Goal: Check status: Check status

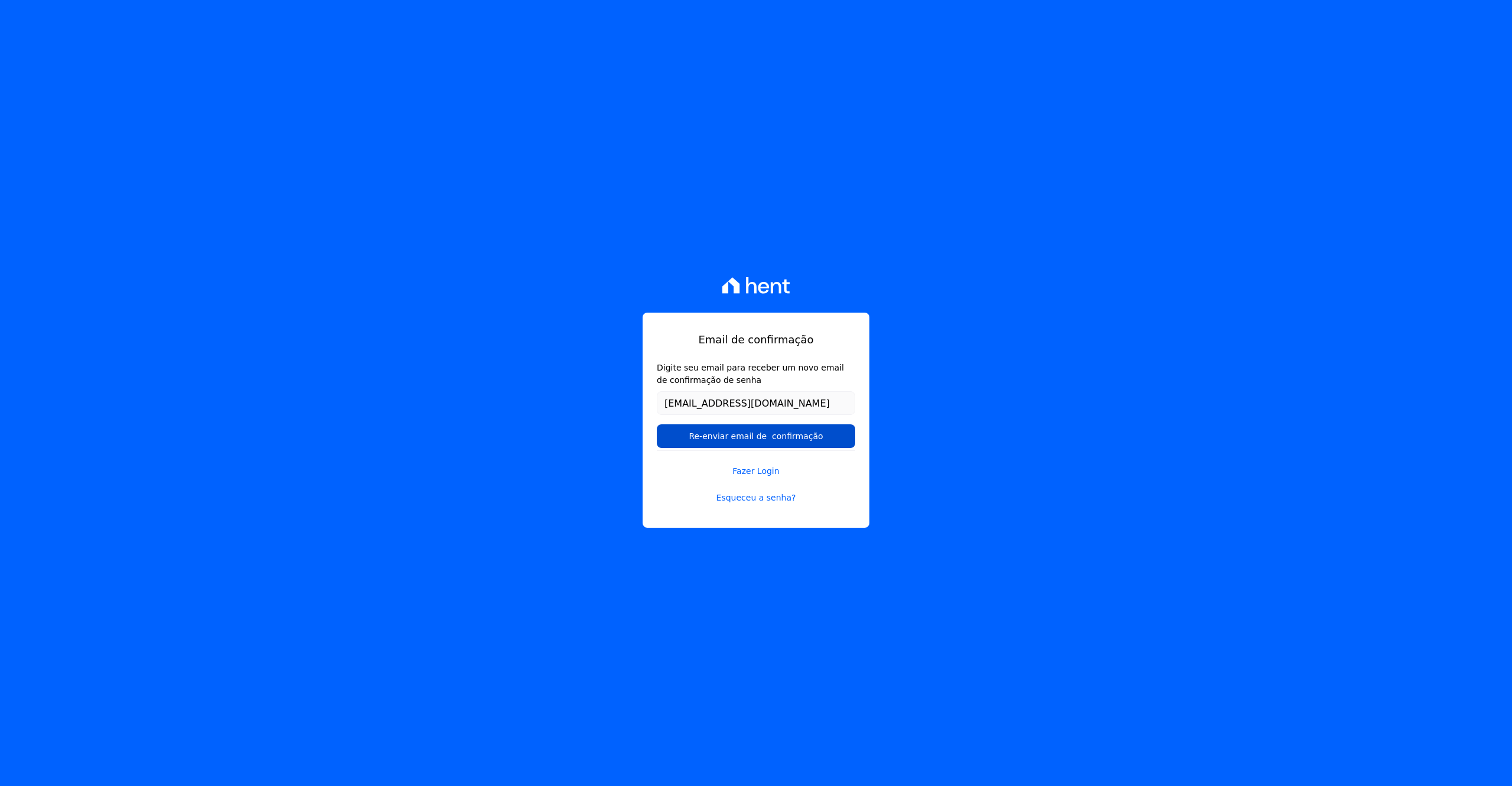
click at [761, 434] on input "Re-enviar email de confirmação" at bounding box center [756, 435] width 199 height 24
click at [759, 465] on link "Fazer Login" at bounding box center [756, 464] width 199 height 27
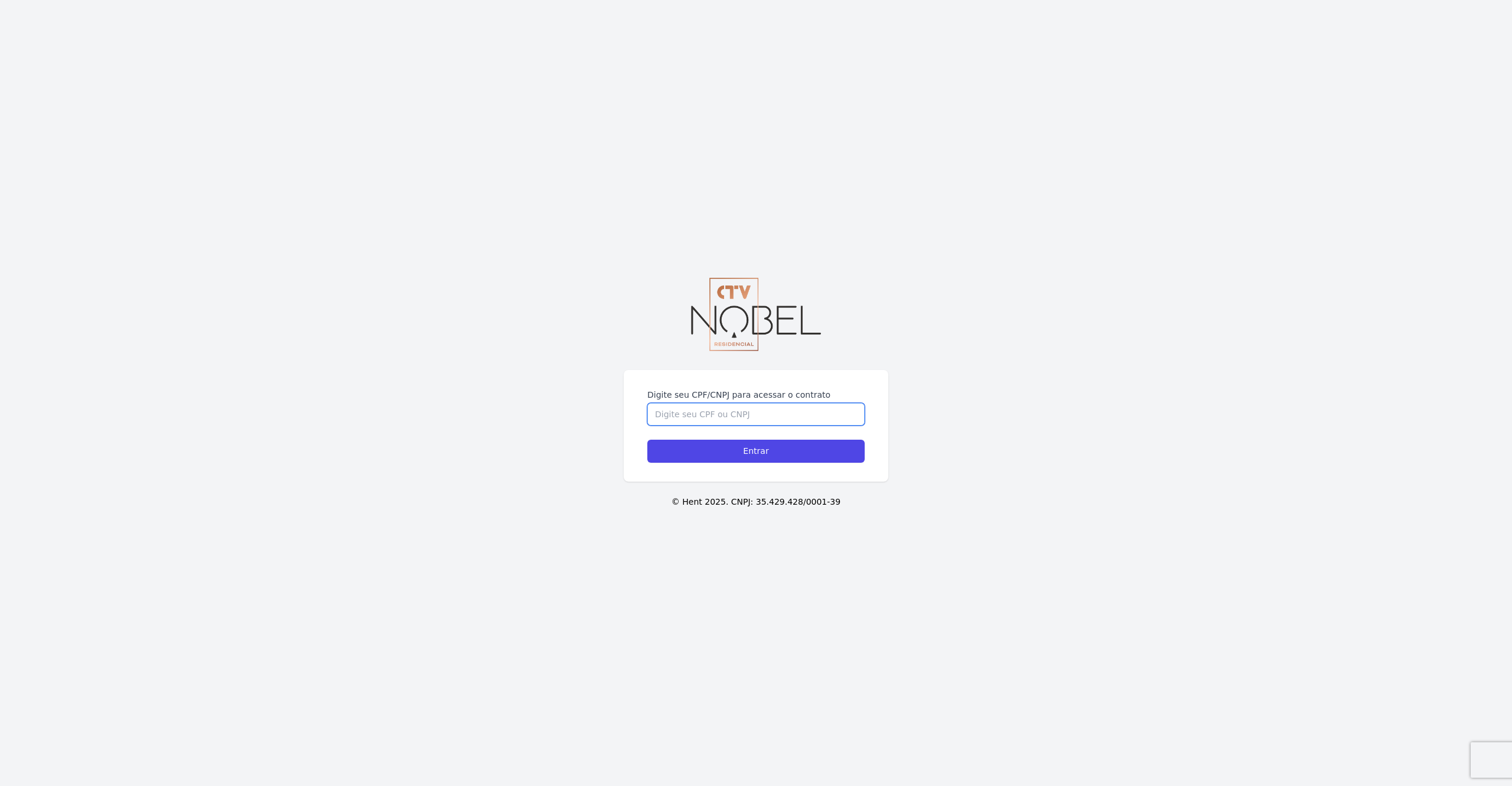
click at [712, 417] on input "Digite seu CPF/CNPJ para acessar o contrato" at bounding box center [756, 414] width 218 height 22
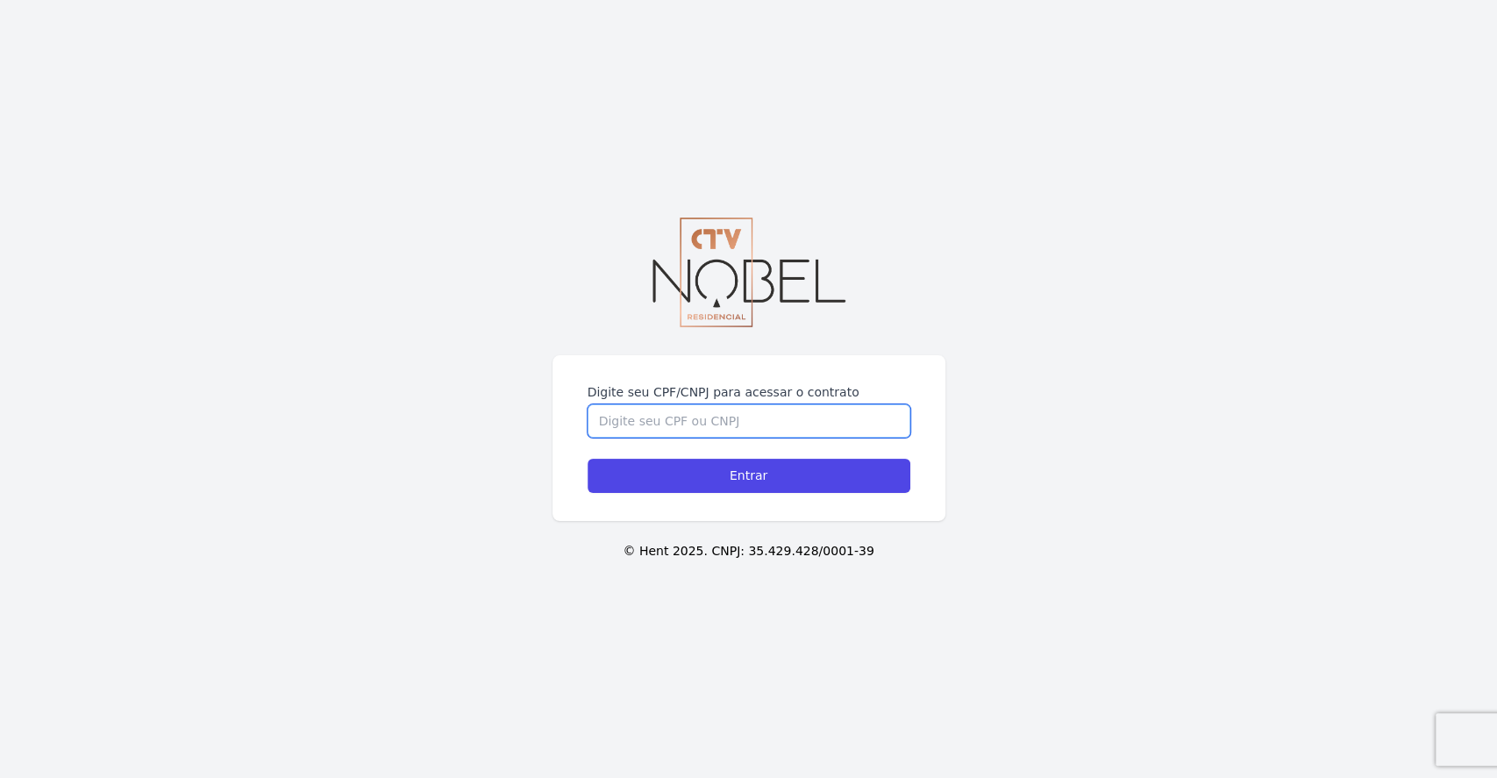
click at [635, 421] on input "Digite seu CPF/CNPJ para acessar o contrato" at bounding box center [748, 420] width 323 height 33
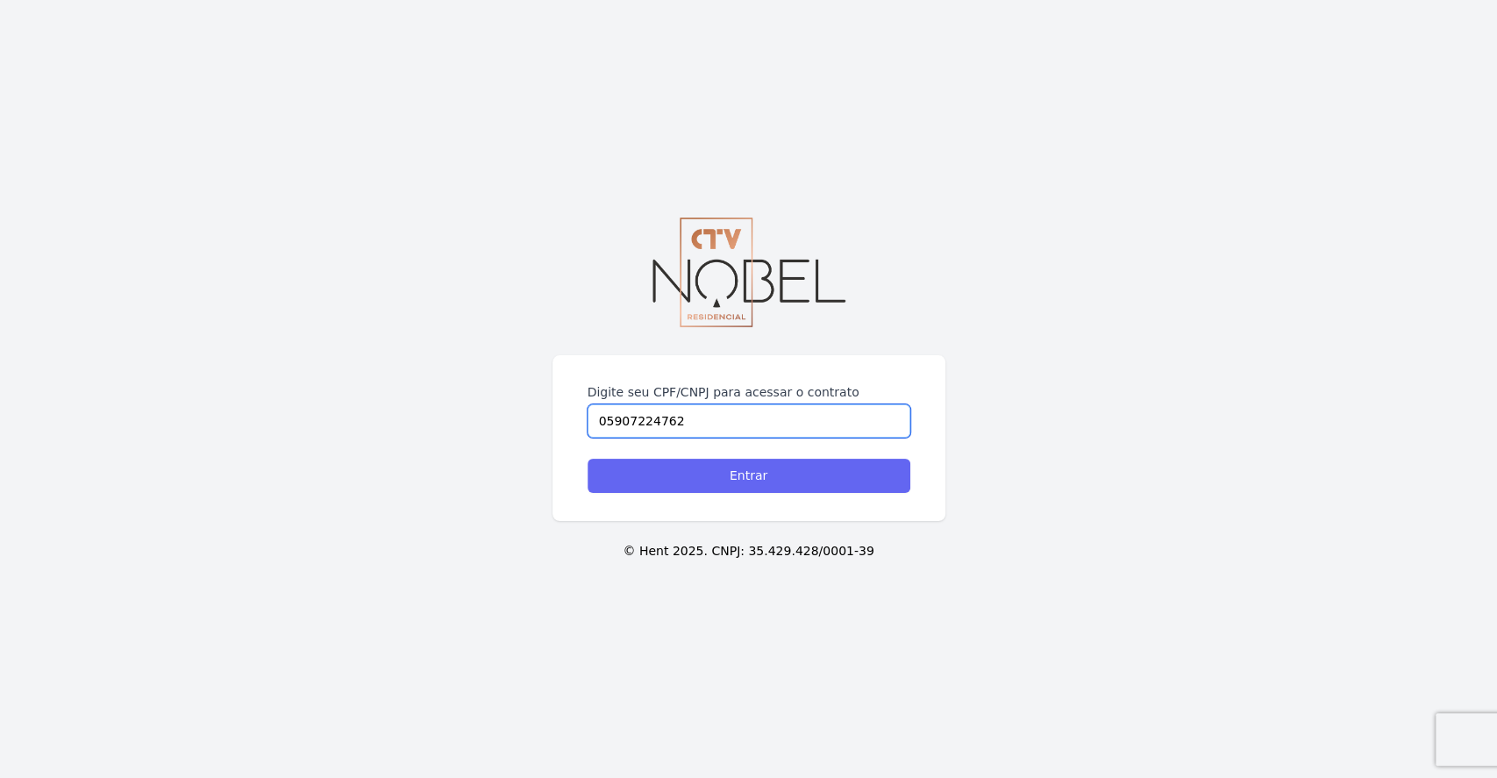
type input "05907224762"
click at [642, 466] on input "Entrar" at bounding box center [748, 476] width 323 height 34
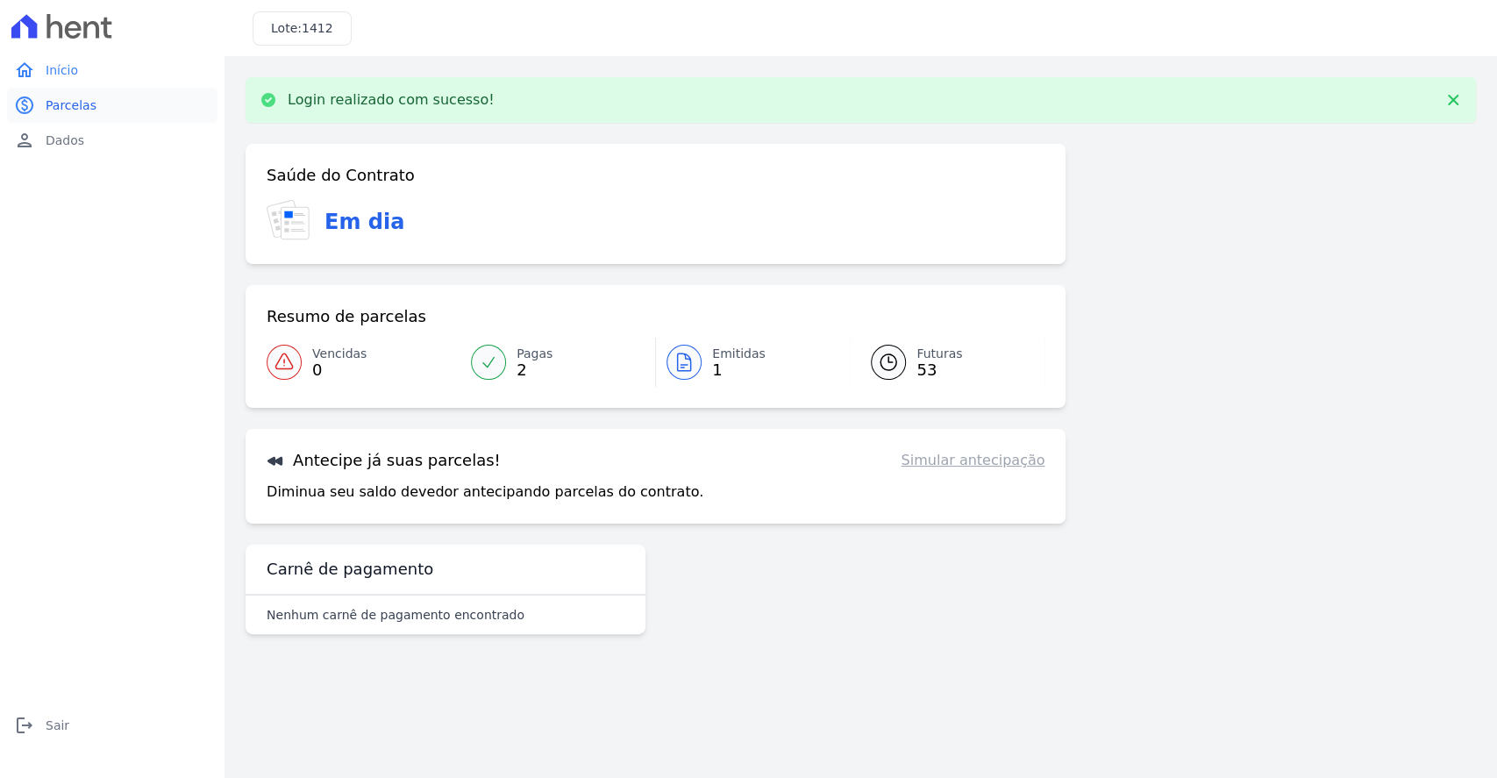
click at [71, 103] on span "Parcelas" at bounding box center [71, 105] width 51 height 18
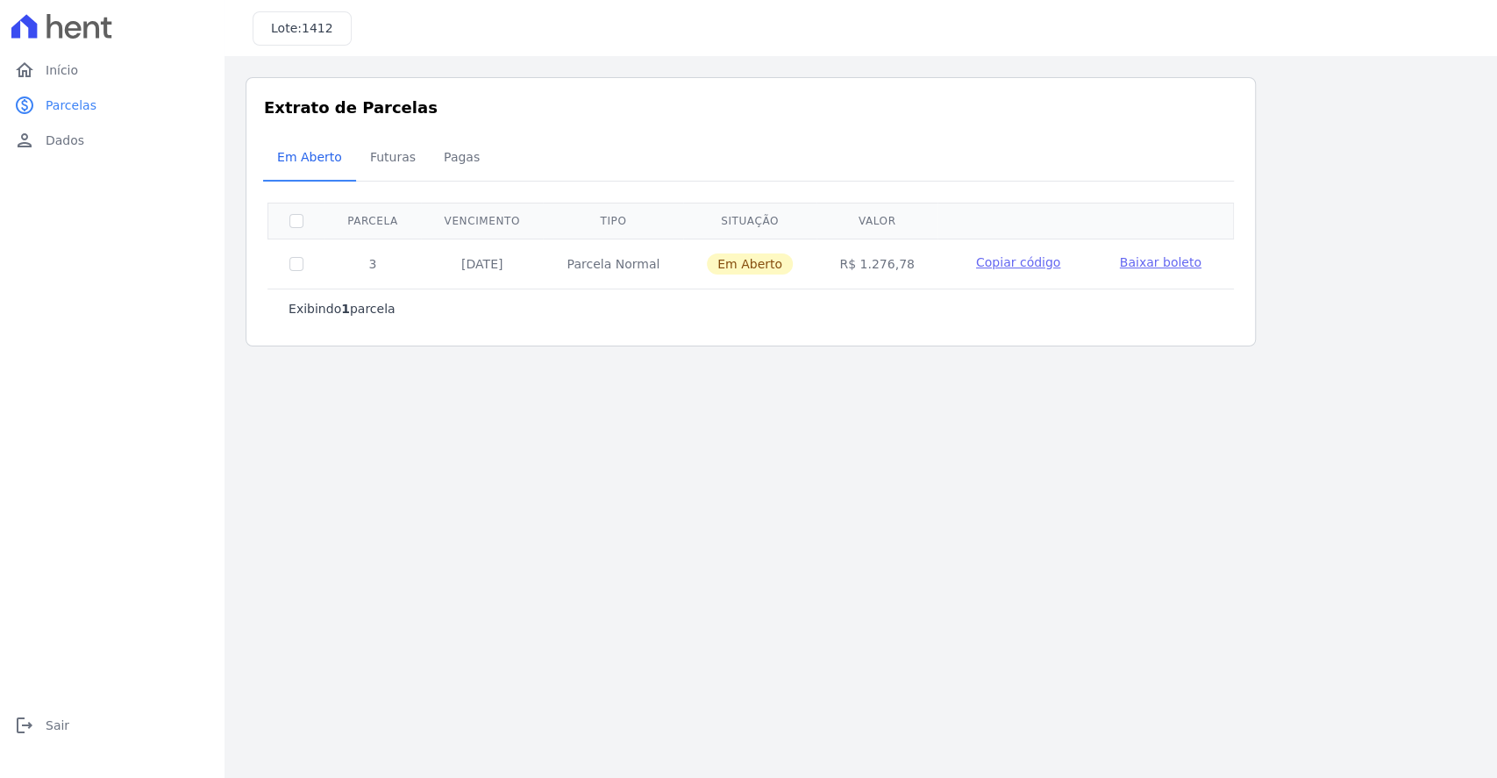
click at [296, 252] on td at bounding box center [296, 263] width 57 height 50
click at [301, 260] on input "checkbox" at bounding box center [296, 264] width 14 height 14
checkbox input "true"
click at [49, 71] on span "Início" at bounding box center [62, 70] width 32 height 18
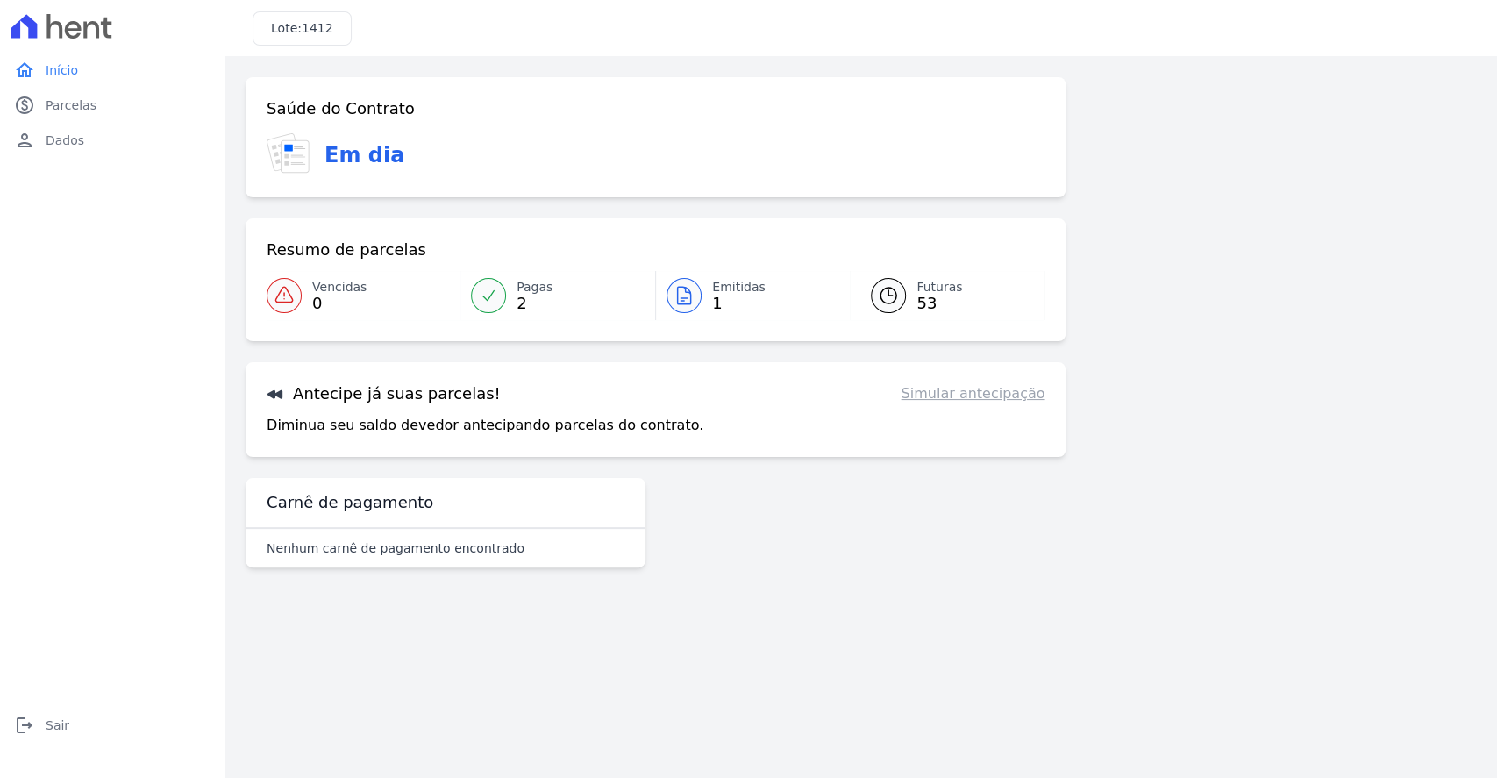
click at [911, 284] on link "Futuras 53" at bounding box center [947, 295] width 195 height 49
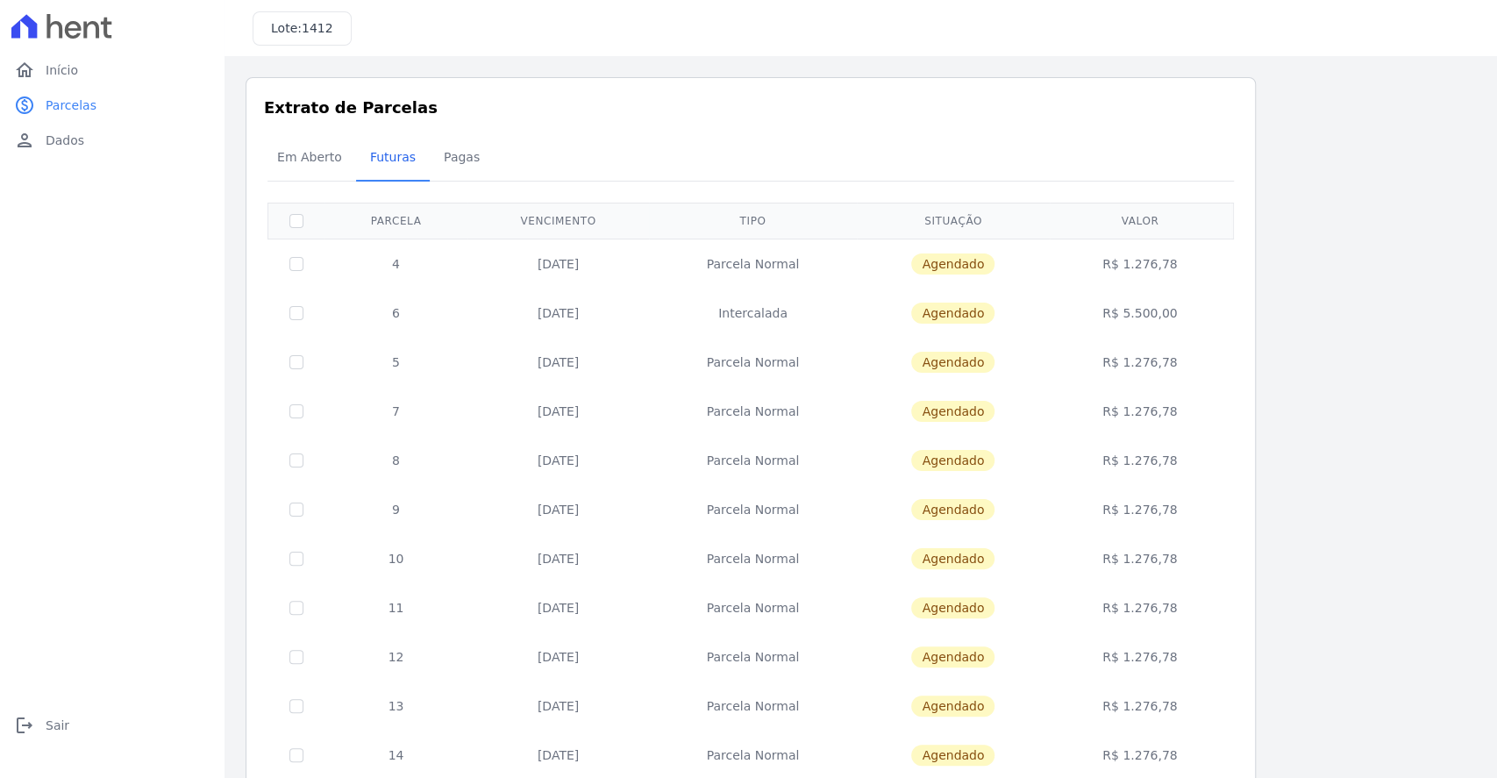
click at [1385, 146] on div "Listagem de parcelas Baixar PDF Extrato de Parcelas Em Aberto Futuras Pagas 0 s…" at bounding box center [860, 689] width 1230 height 1225
click at [458, 152] on span "Pagas" at bounding box center [461, 156] width 57 height 35
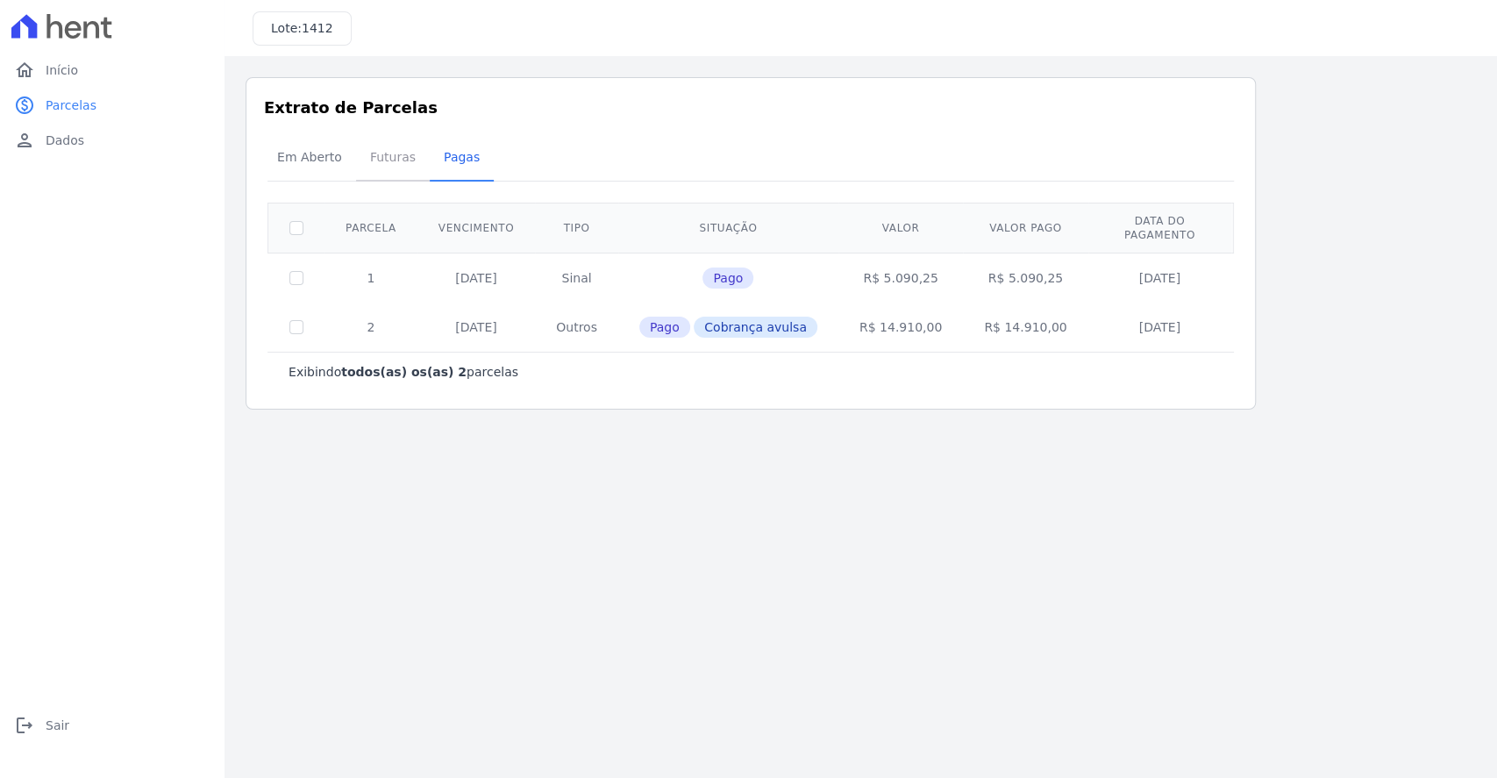
click at [381, 153] on span "Futuras" at bounding box center [392, 156] width 67 height 35
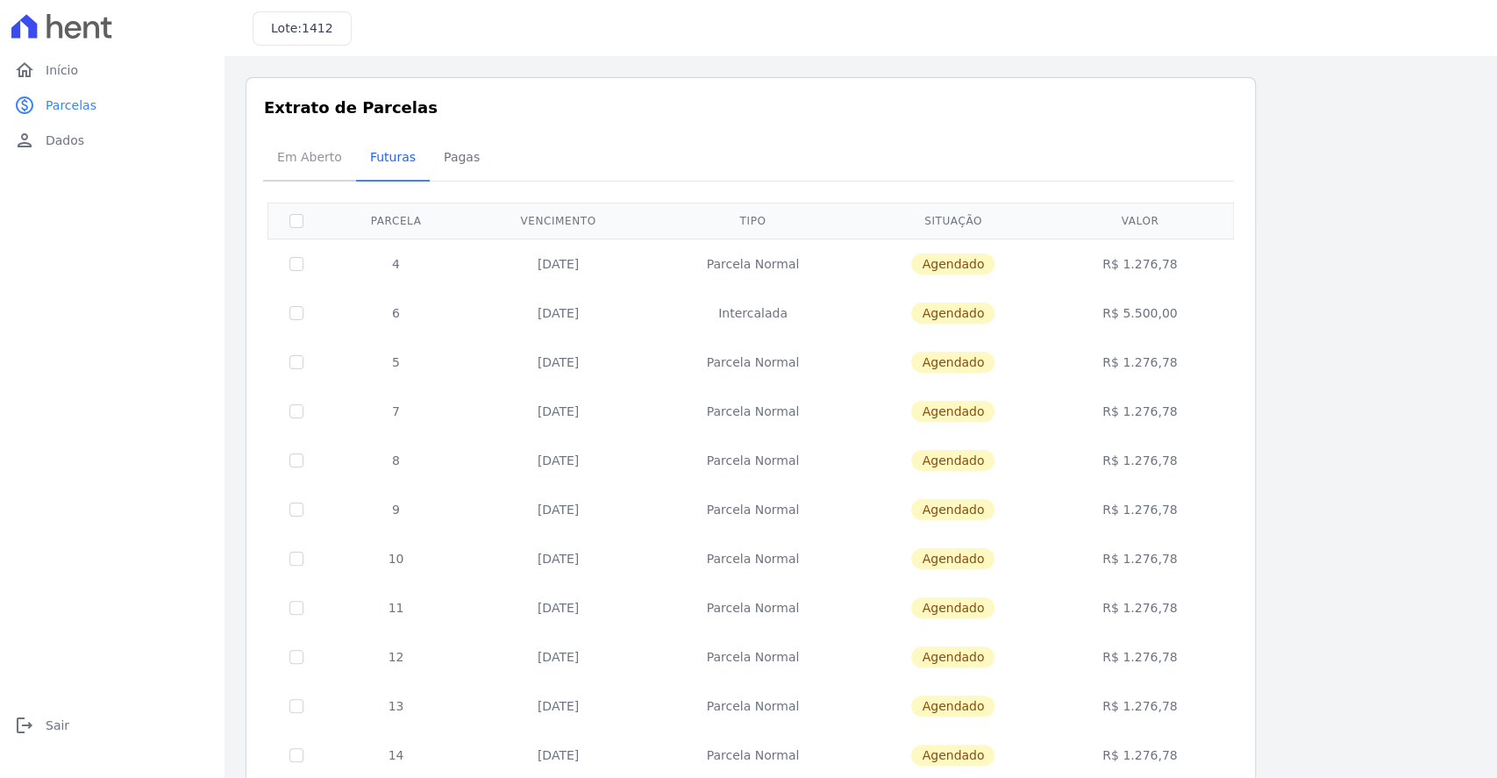
click at [281, 149] on span "Em Aberto" at bounding box center [310, 156] width 86 height 35
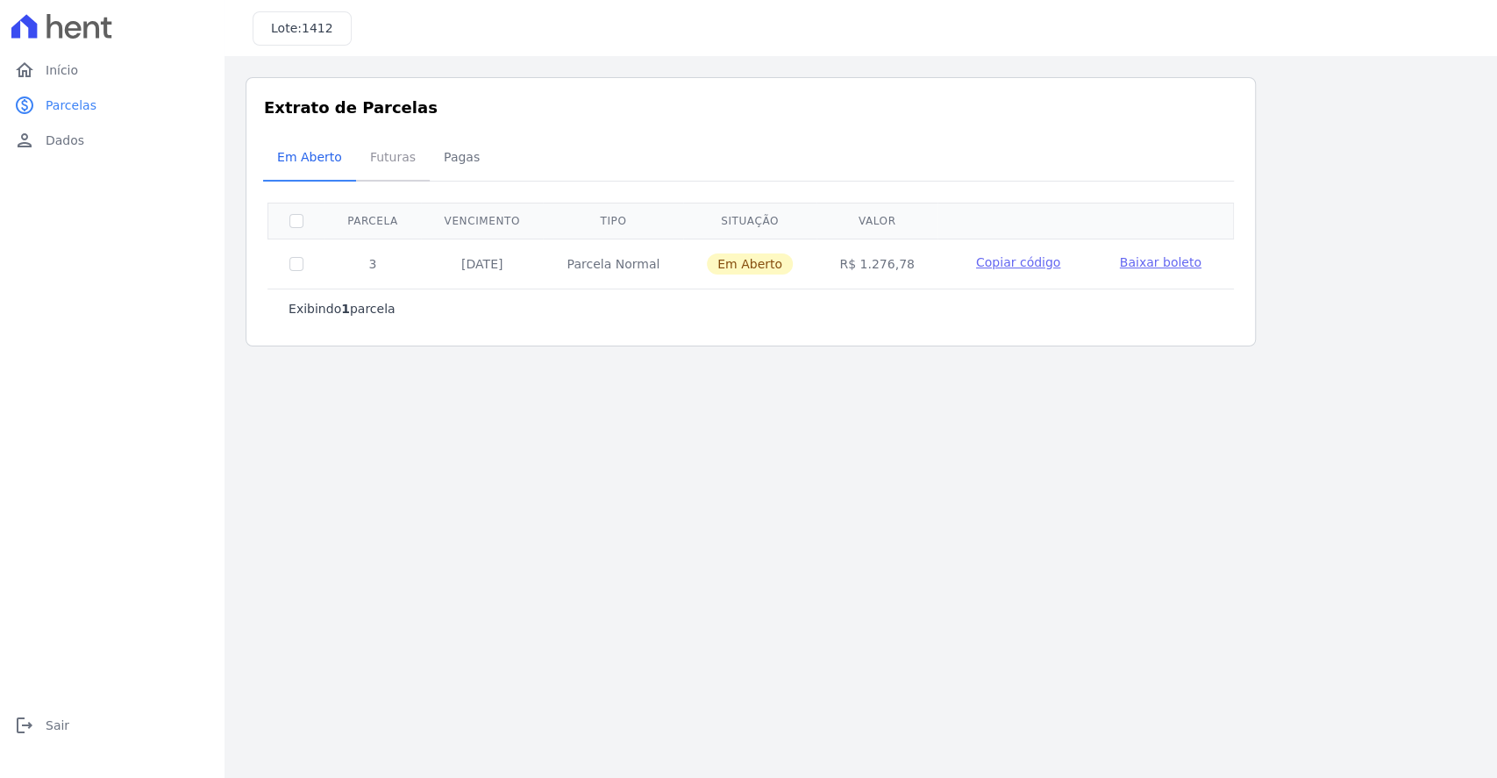
click at [373, 157] on span "Futuras" at bounding box center [392, 156] width 67 height 35
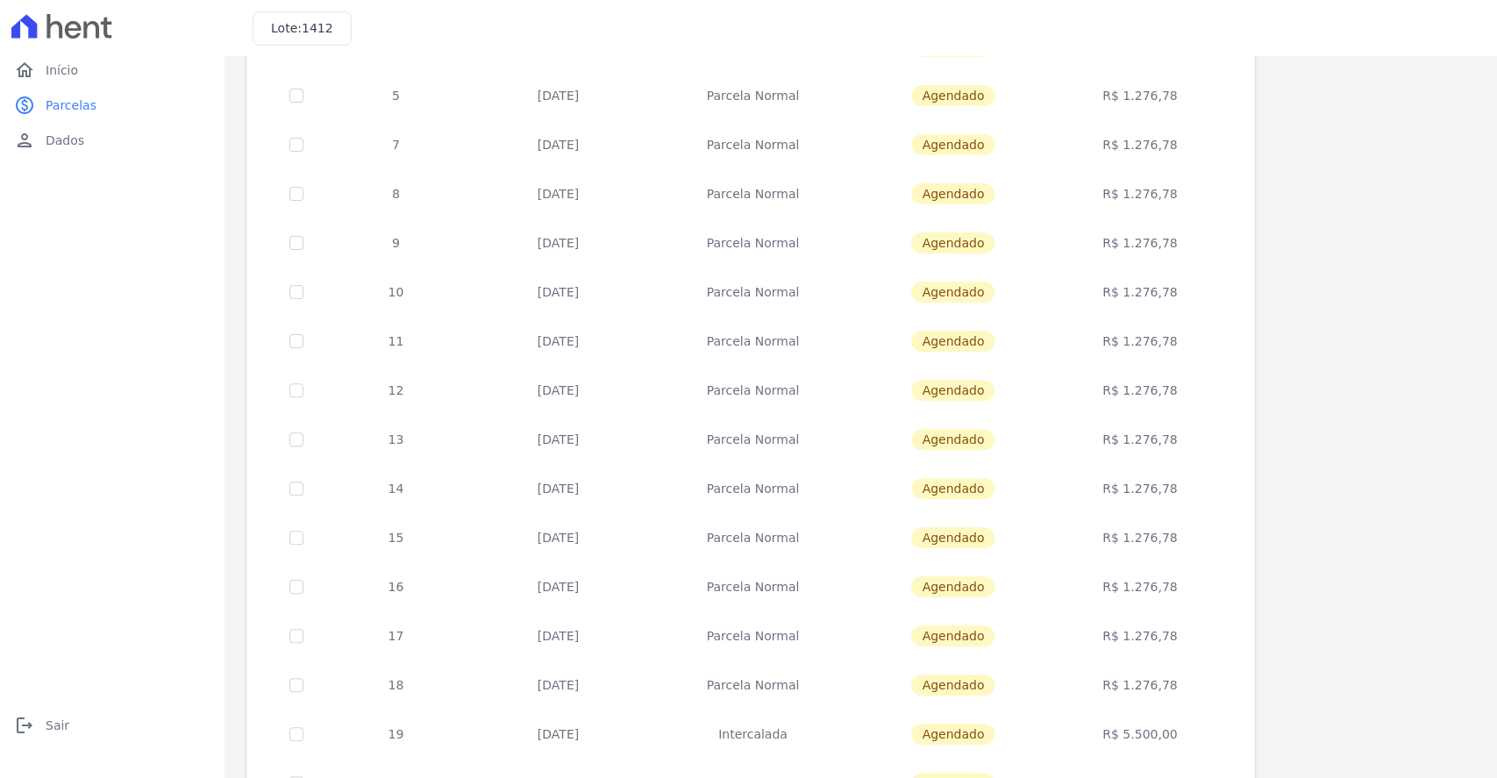
scroll to position [544, 0]
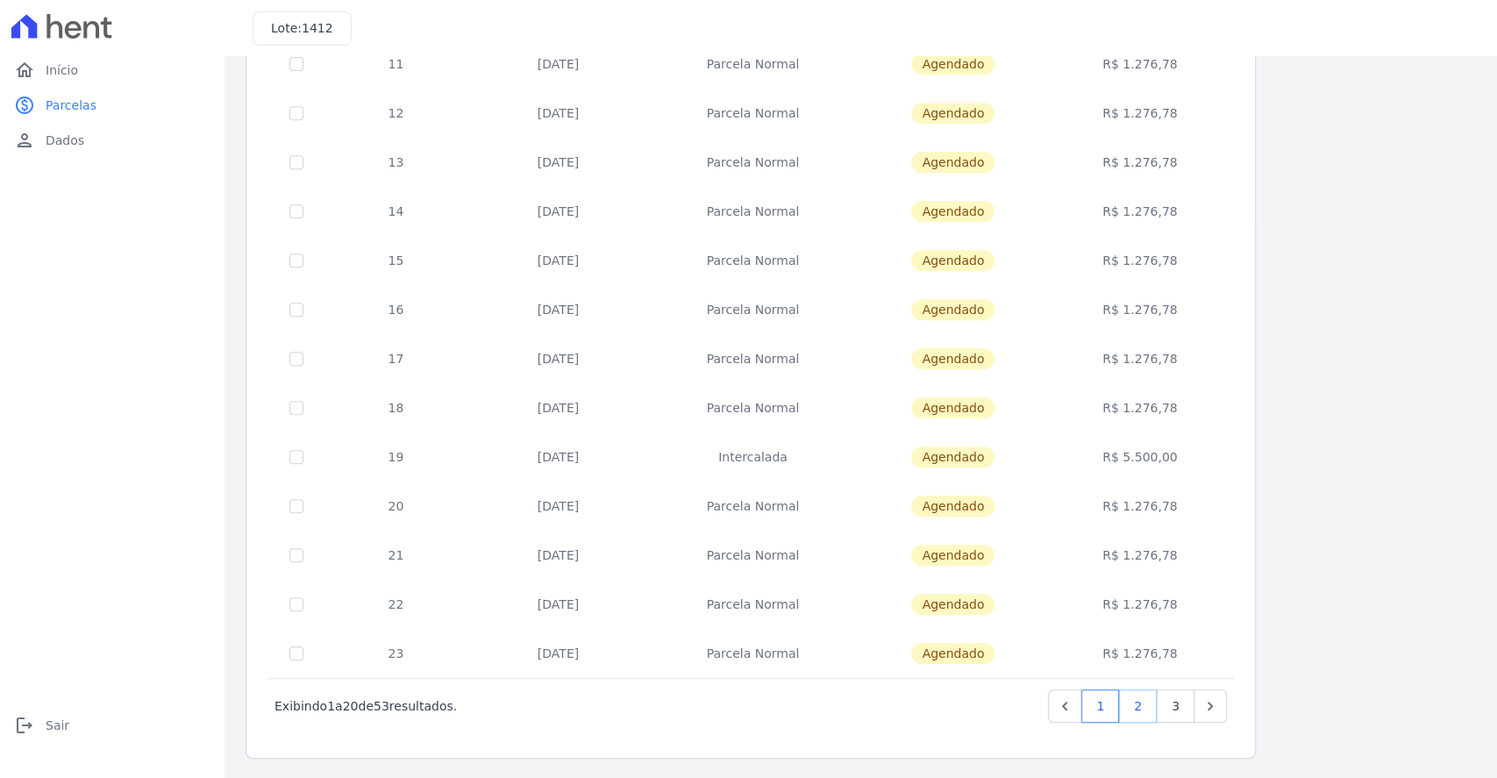
click at [1143, 703] on link "2" at bounding box center [1138, 705] width 38 height 33
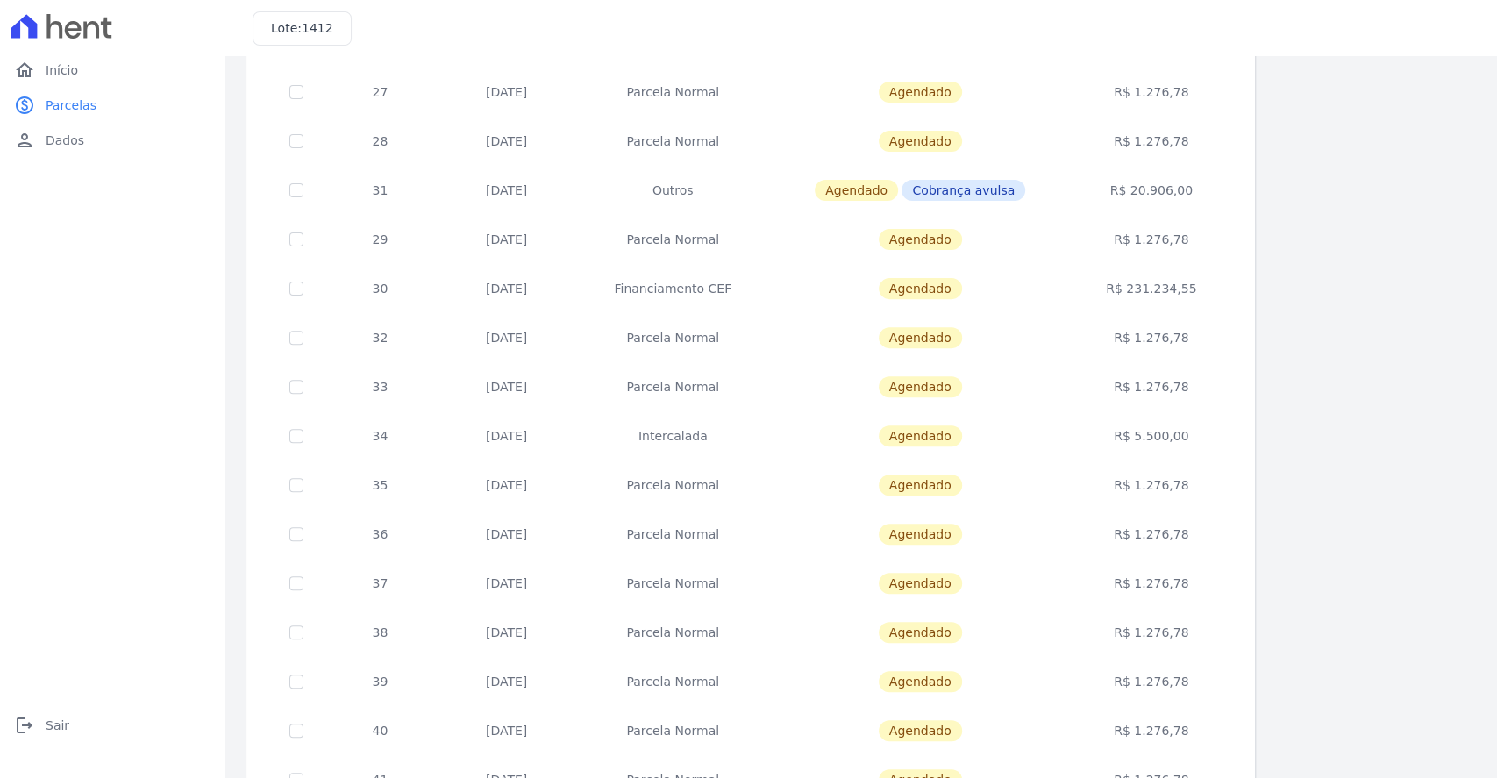
scroll to position [544, 0]
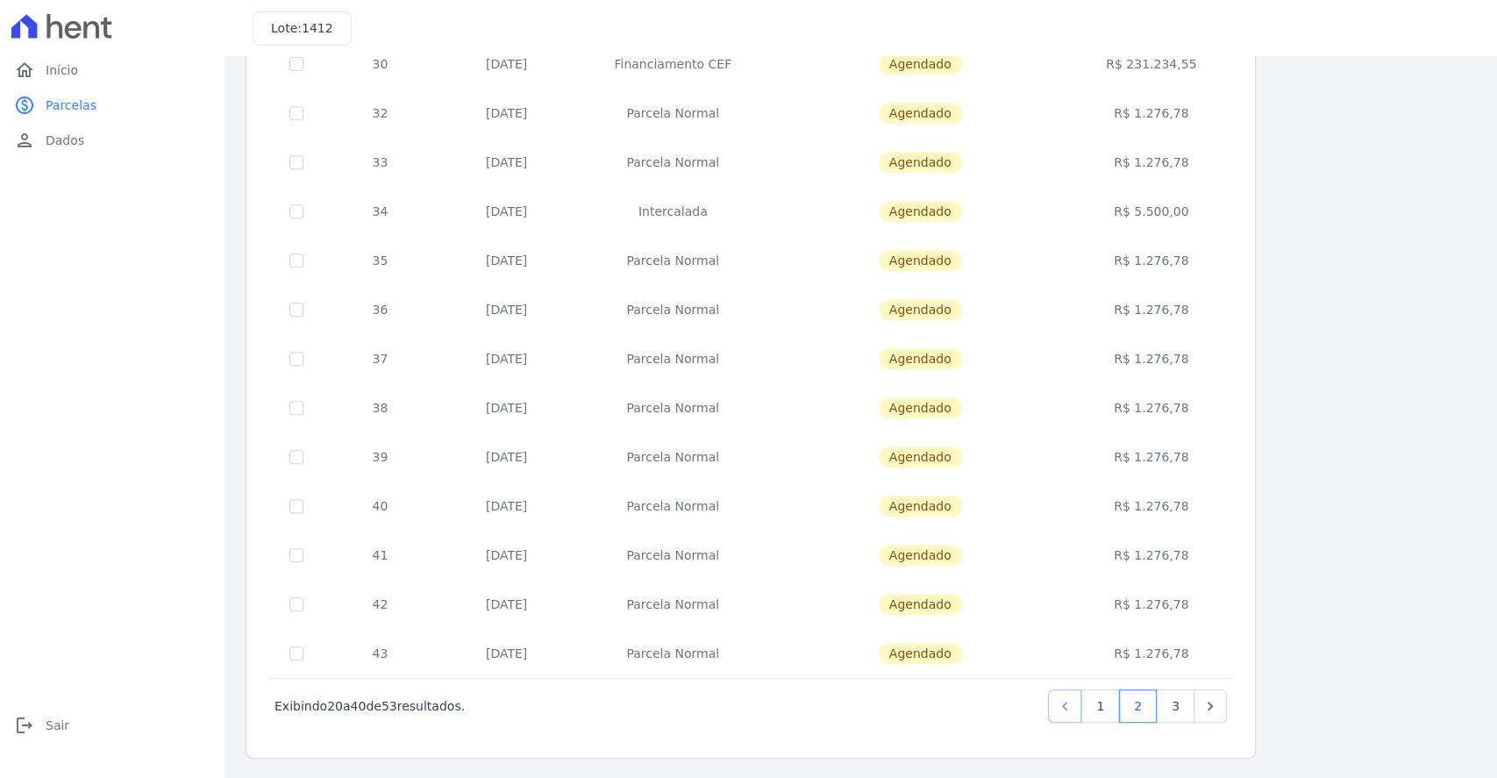
click at [1073, 697] on icon "Previous" at bounding box center [1065, 706] width 18 height 18
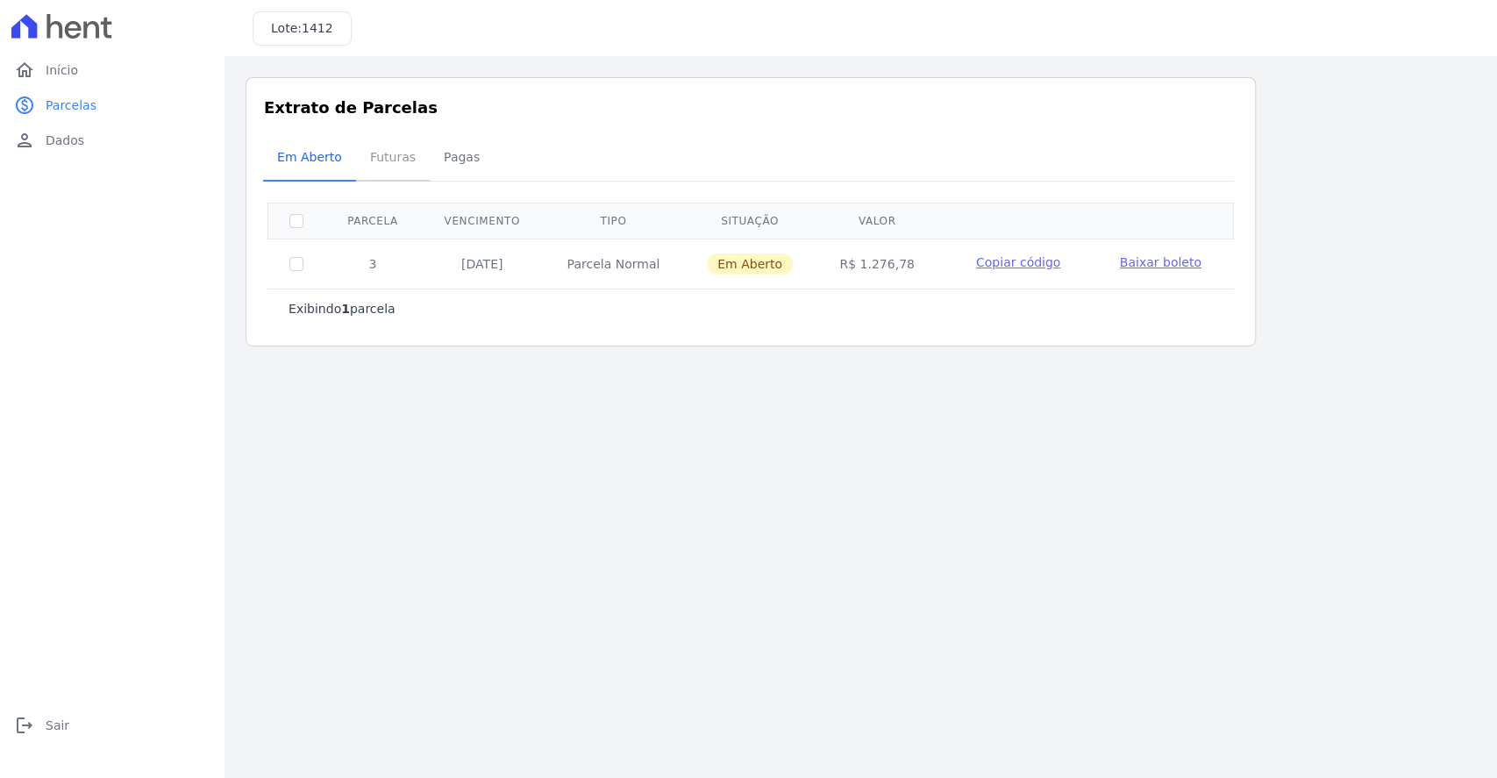
click at [380, 155] on span "Futuras" at bounding box center [392, 156] width 67 height 35
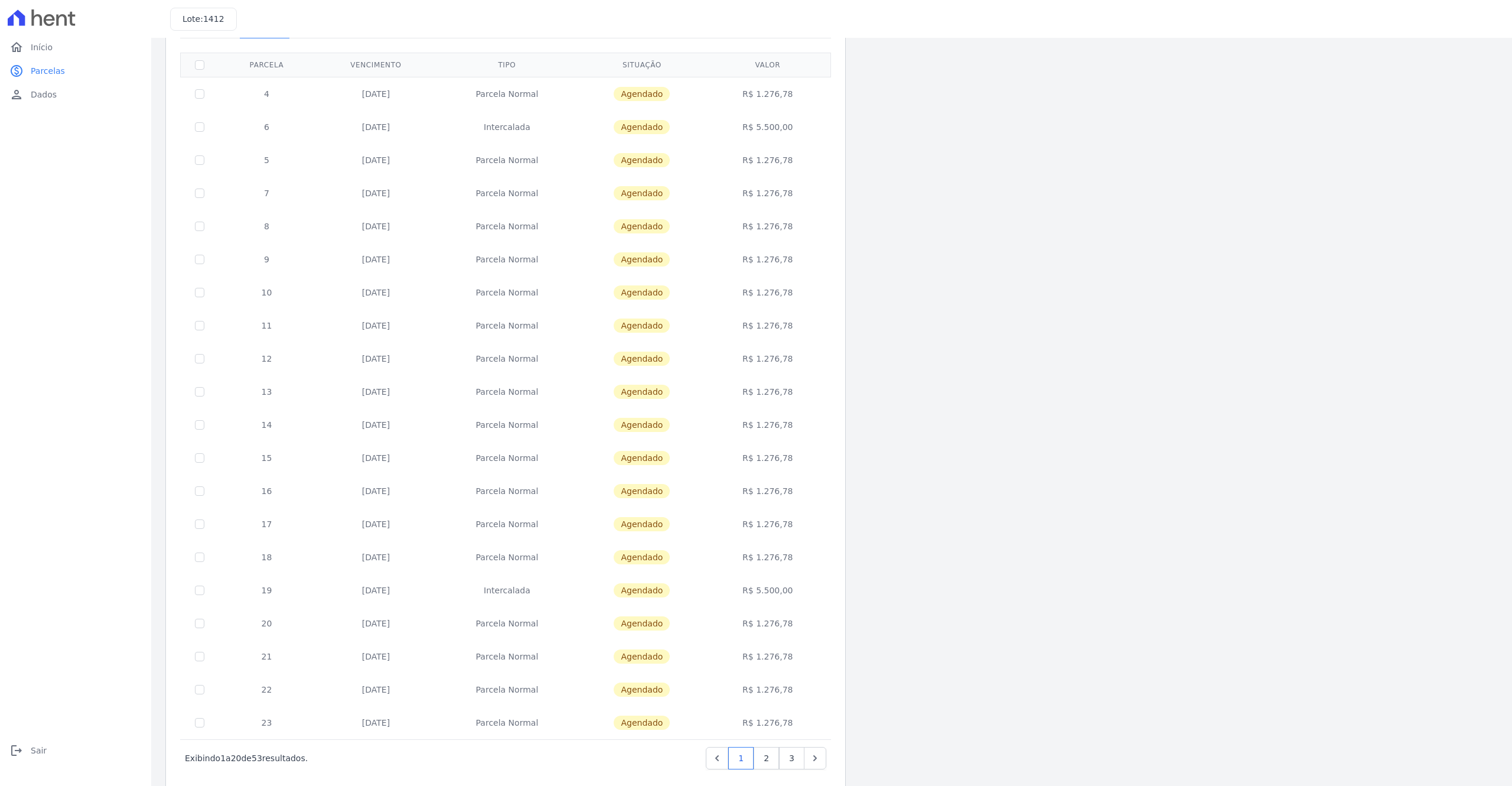
scroll to position [107, 0]
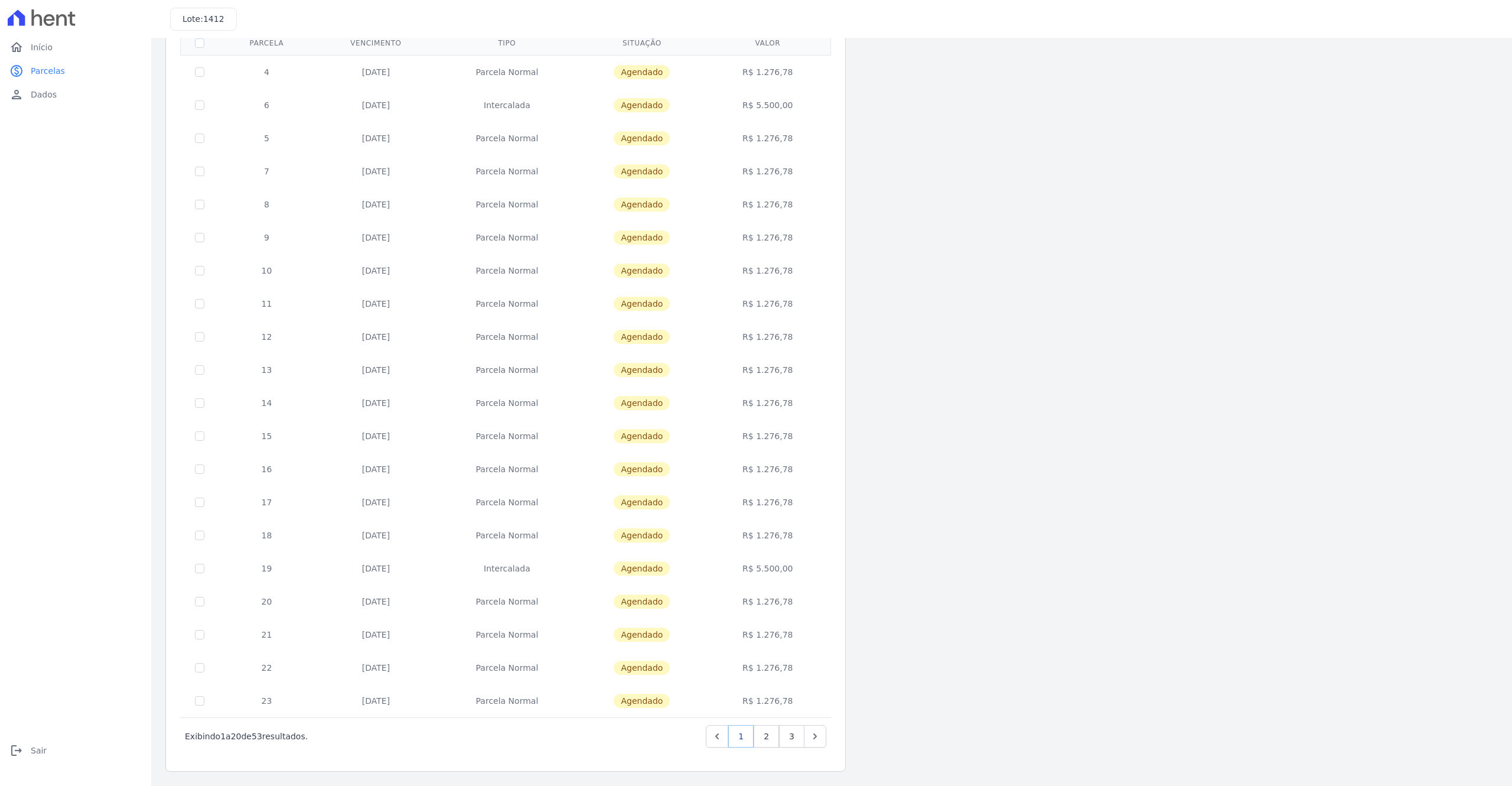
click at [743, 524] on link "1" at bounding box center [741, 736] width 26 height 22
click at [717, 524] on link "Previous" at bounding box center [717, 736] width 22 height 22
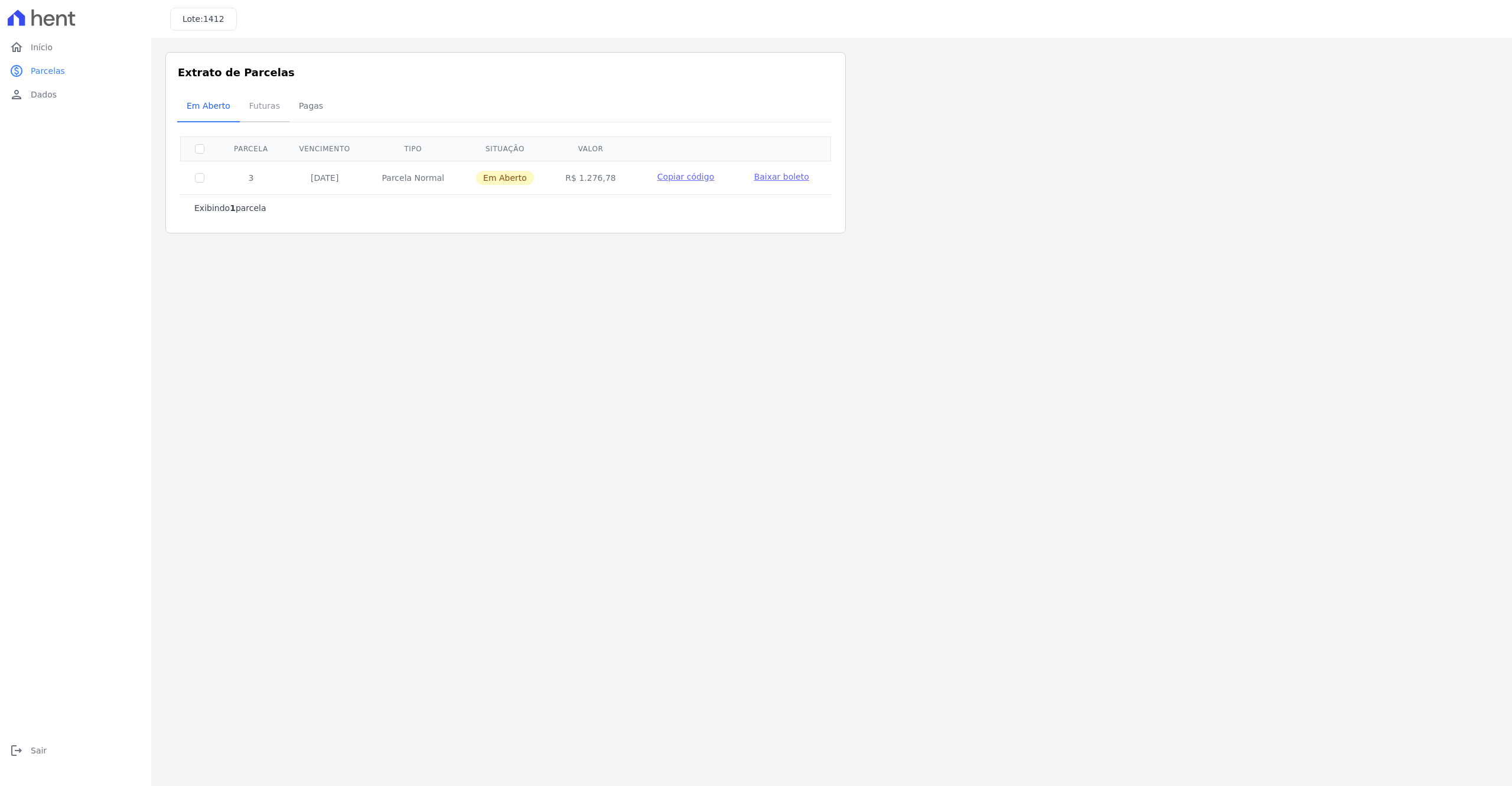
click at [261, 103] on span "Futuras" at bounding box center [264, 105] width 45 height 24
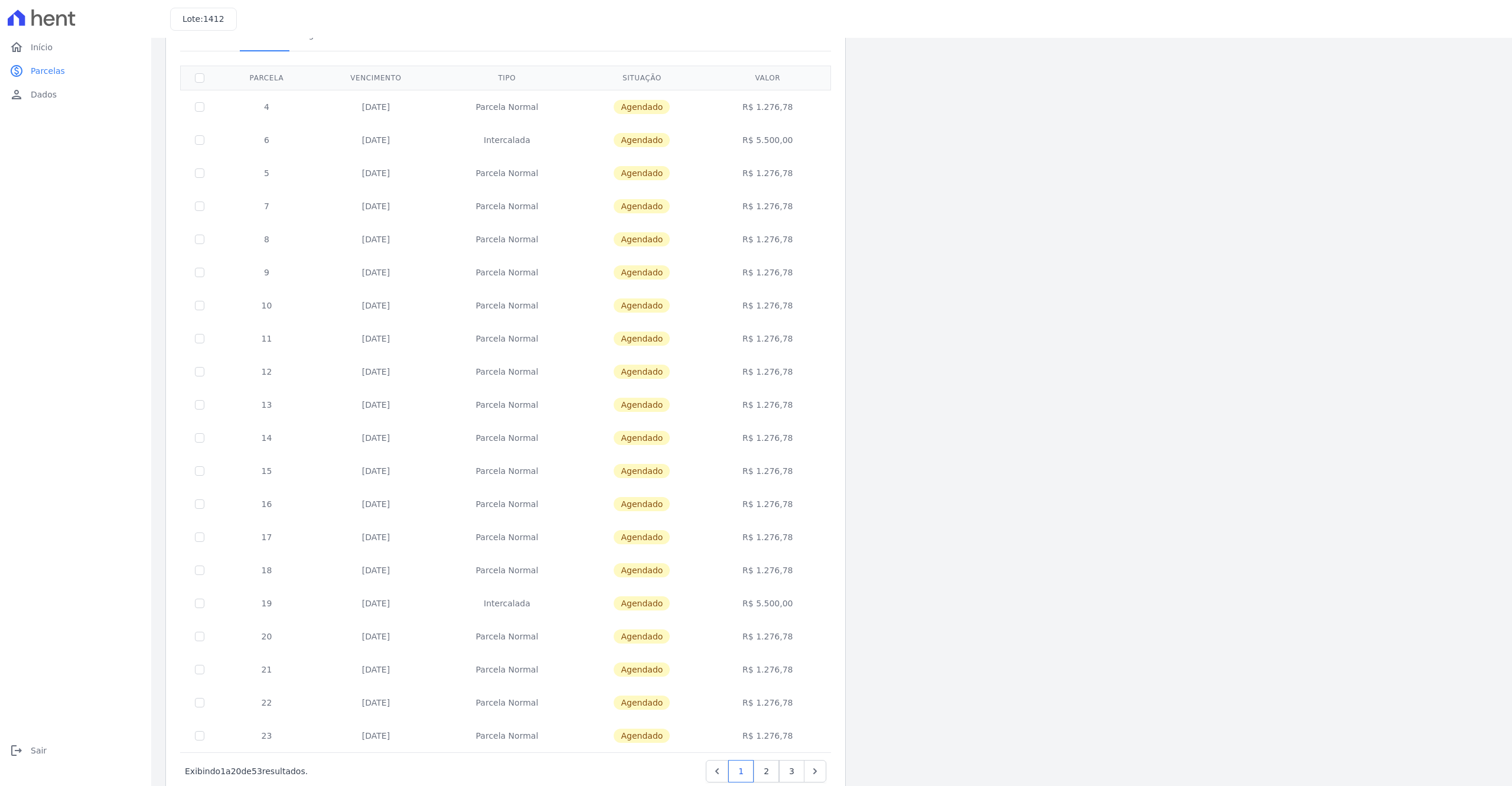
scroll to position [107, 0]
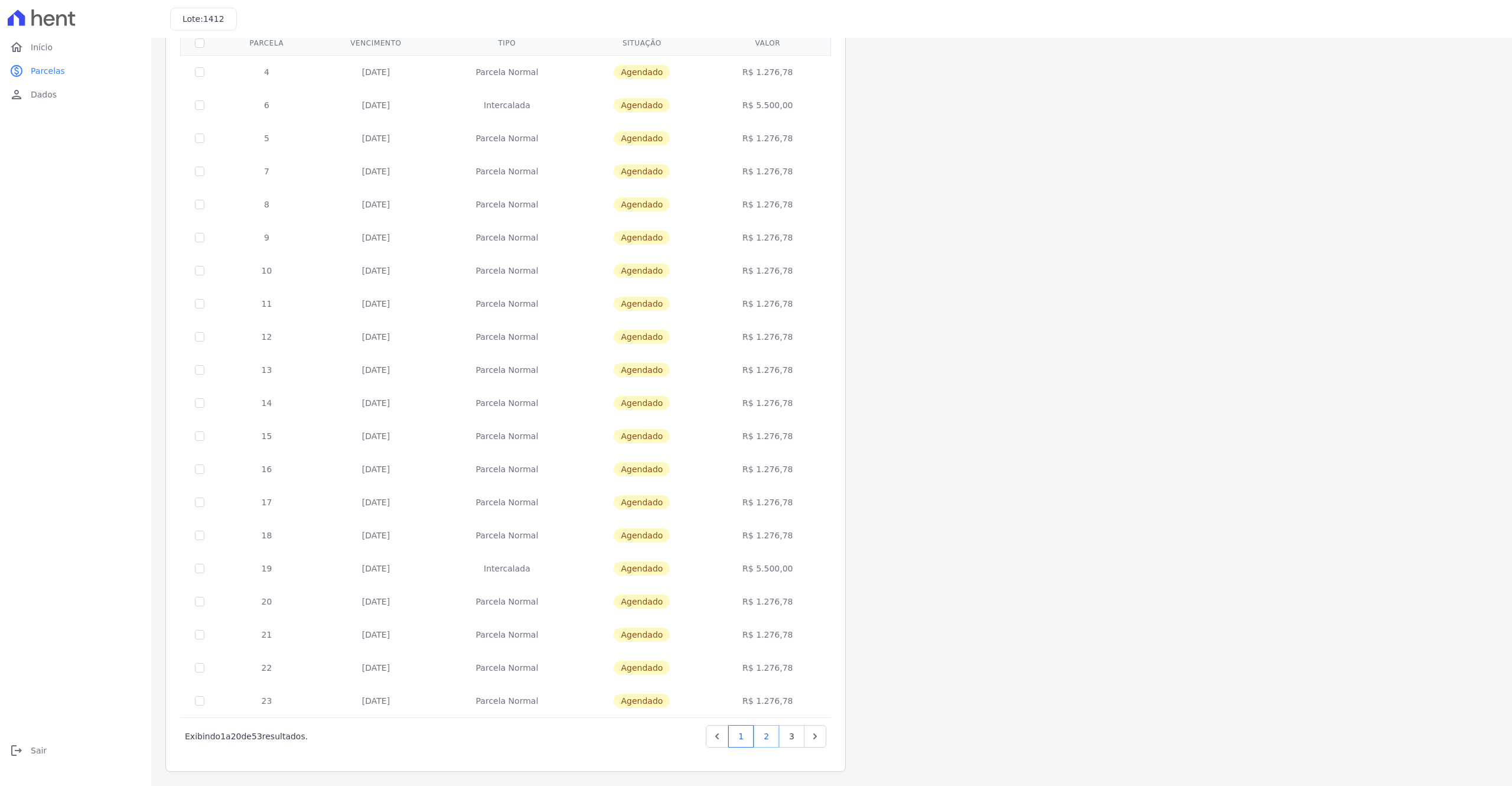
click at [769, 524] on link "2" at bounding box center [767, 736] width 26 height 22
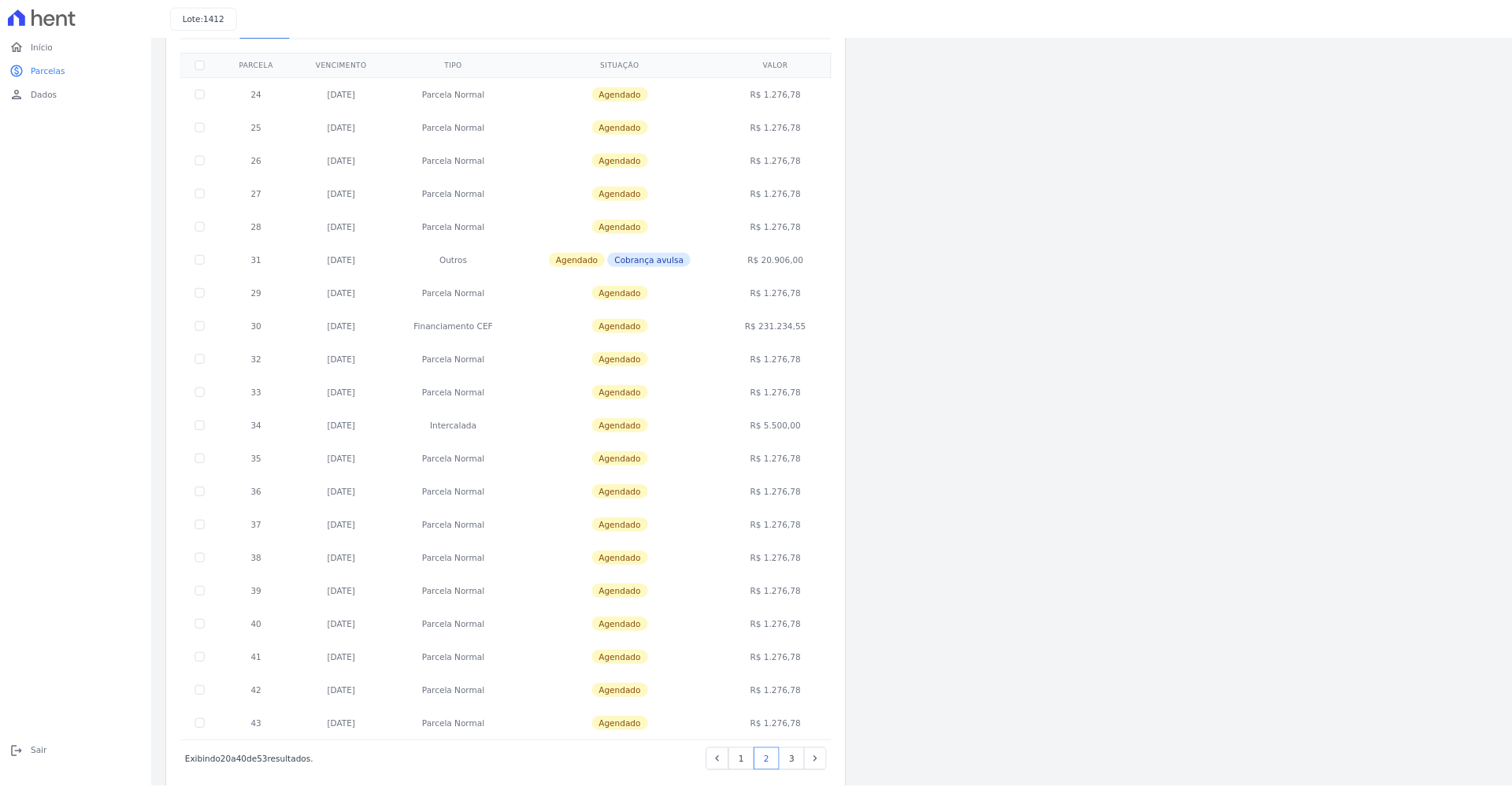
scroll to position [142, 0]
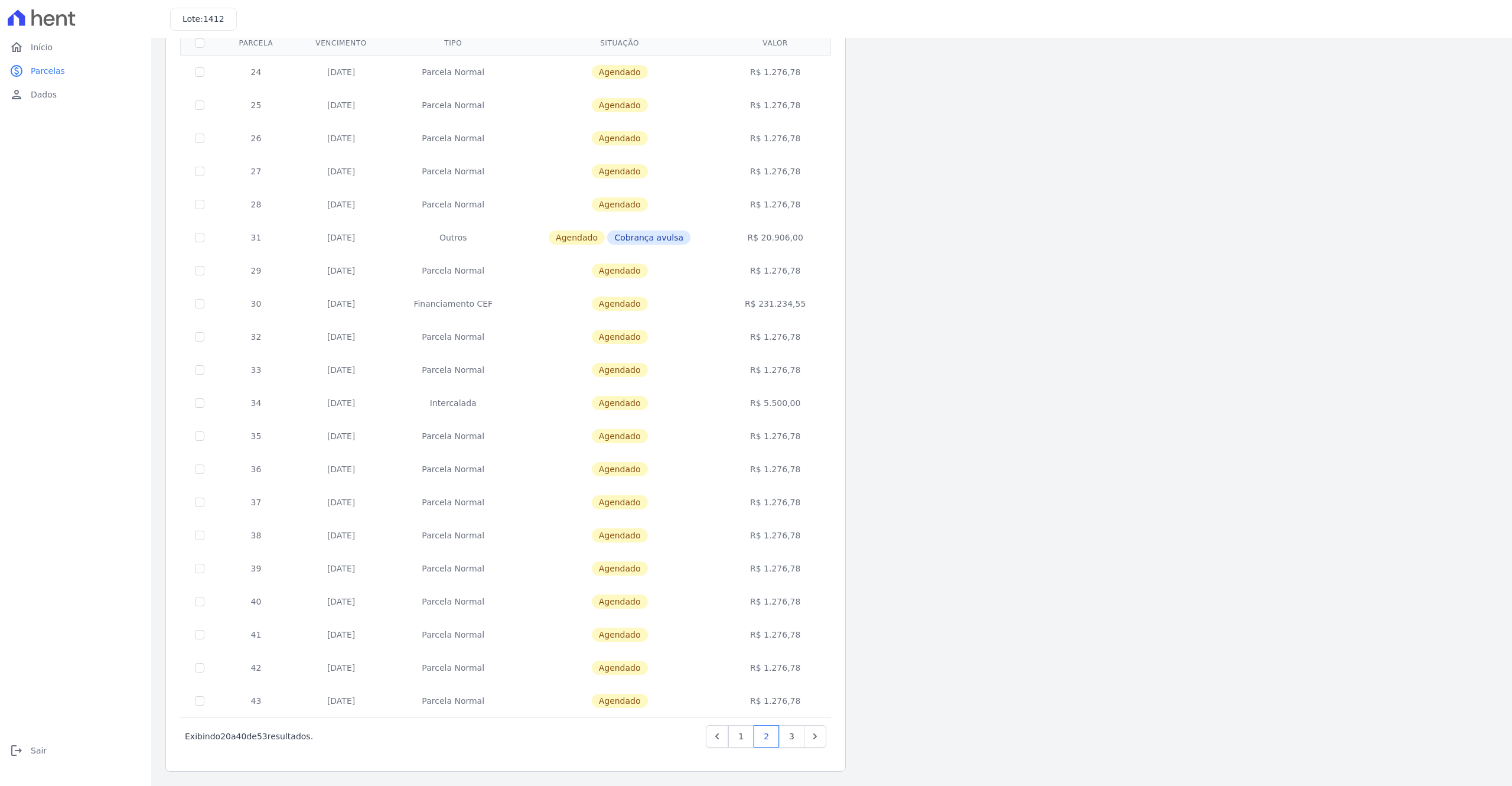
click at [596, 228] on td "Agendado Cobrança avulsa" at bounding box center [619, 237] width 204 height 33
click at [792, 524] on link "3" at bounding box center [792, 736] width 26 height 22
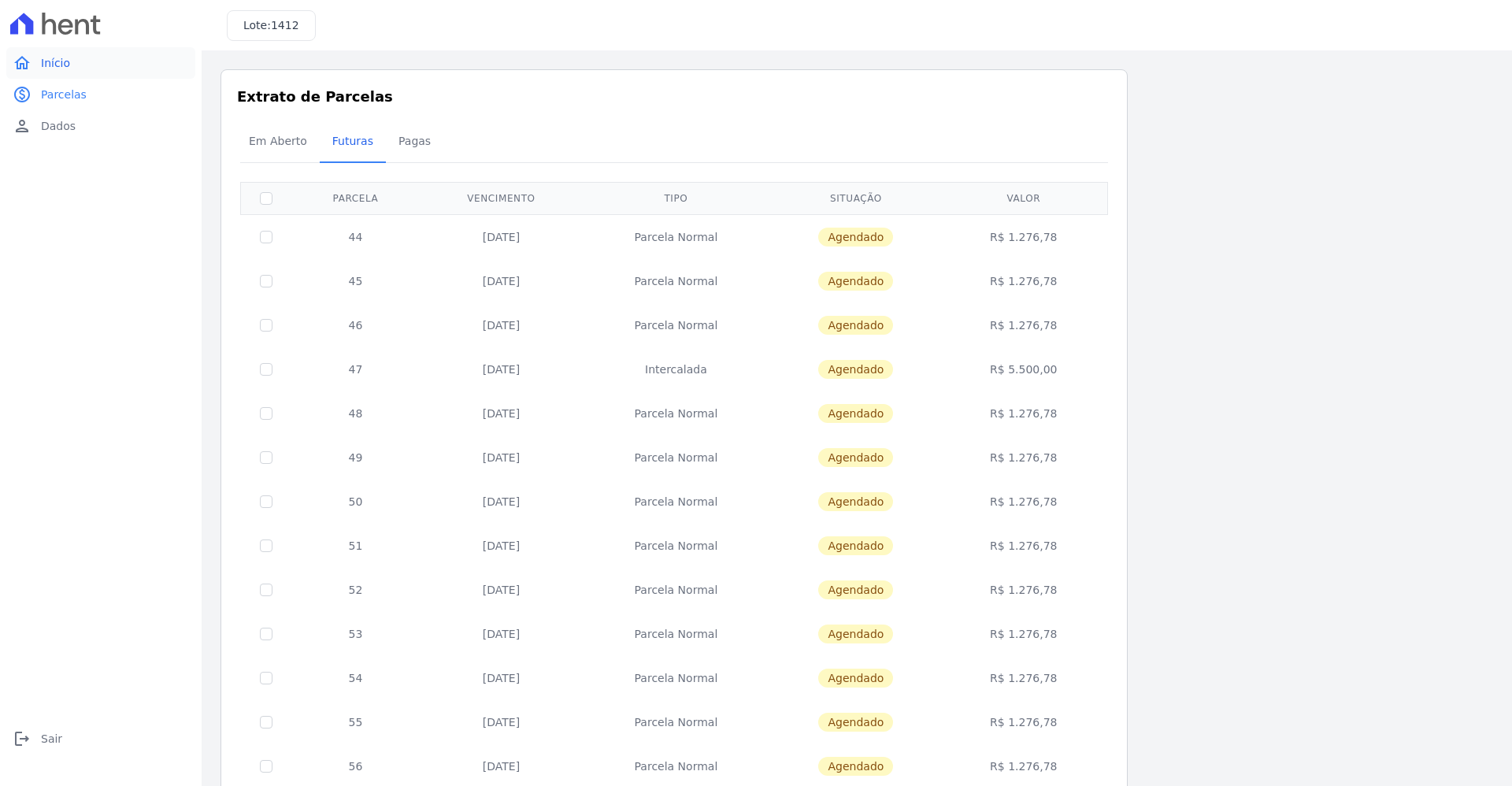
click at [39, 60] on link "home Início" at bounding box center [101, 63] width 189 height 31
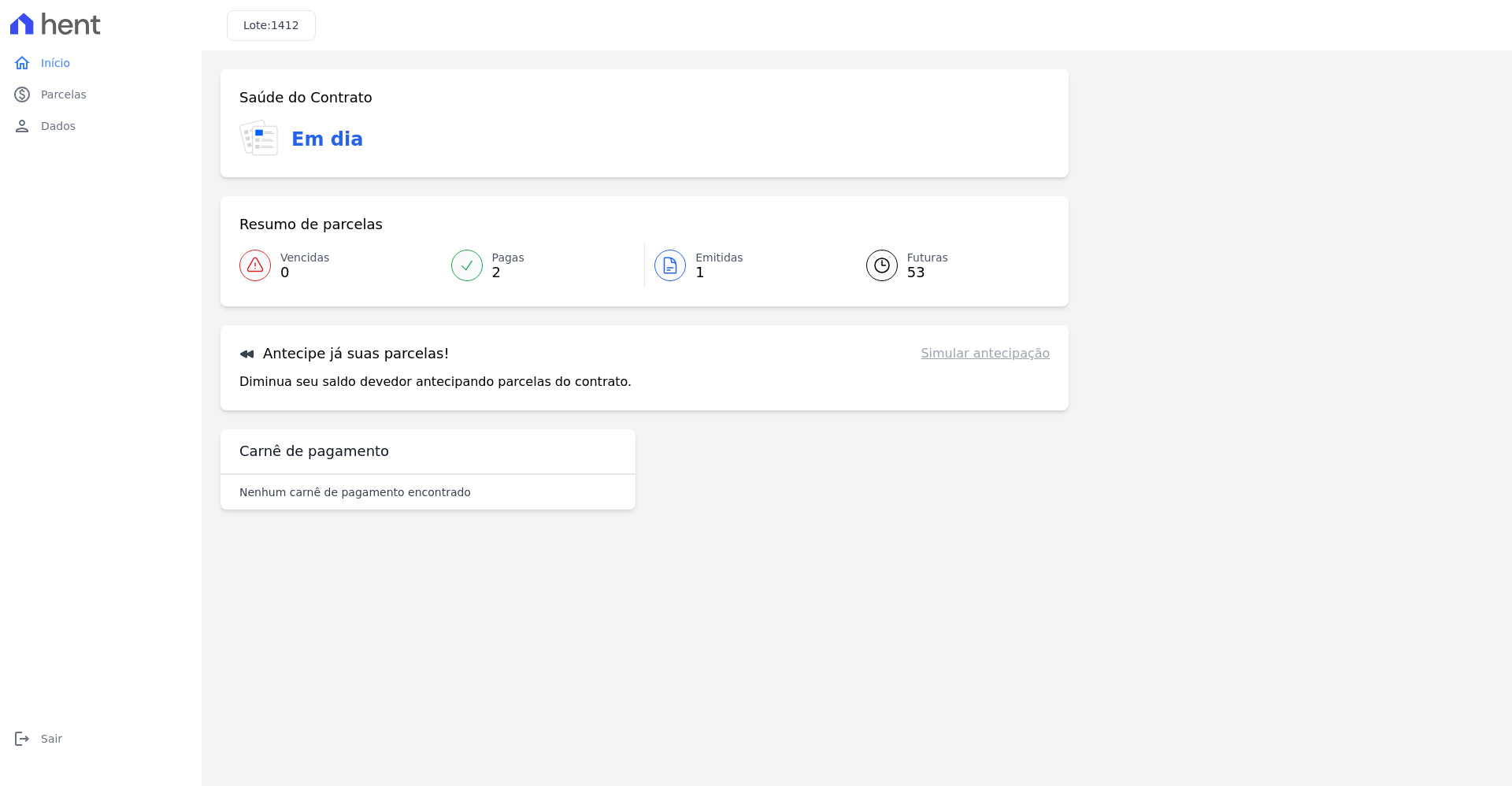
click at [485, 262] on link "Pagas 2" at bounding box center [544, 265] width 203 height 44
